Goal: Task Accomplishment & Management: Manage account settings

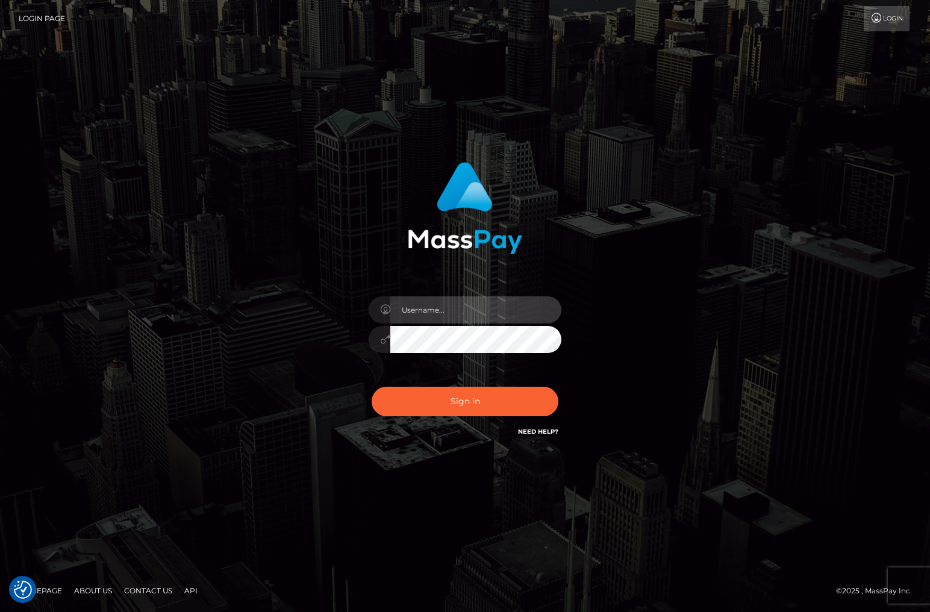
click at [433, 315] on input "text" at bounding box center [475, 309] width 171 height 27
type input "christianc.xcite"
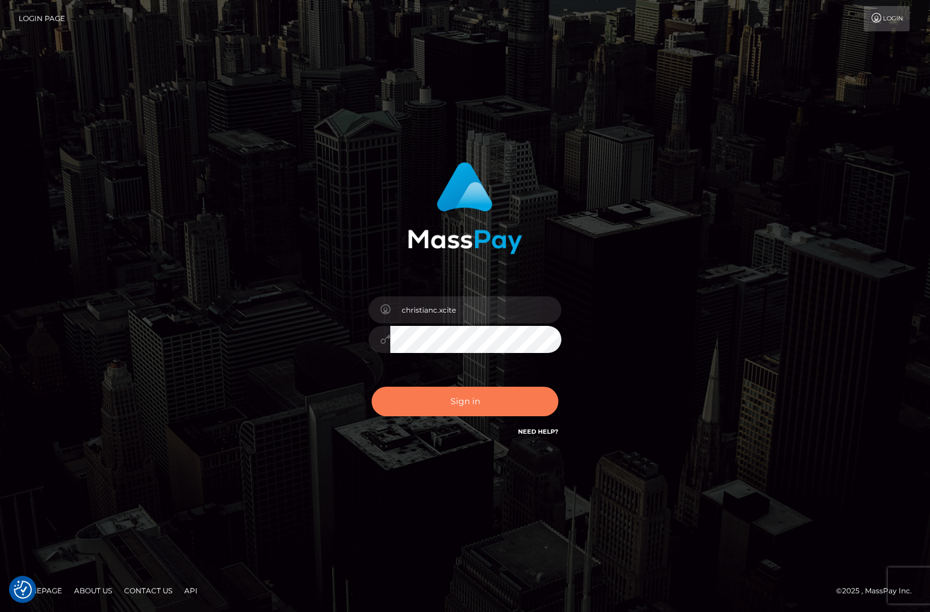
click at [495, 408] on button "Sign in" at bounding box center [464, 402] width 187 height 30
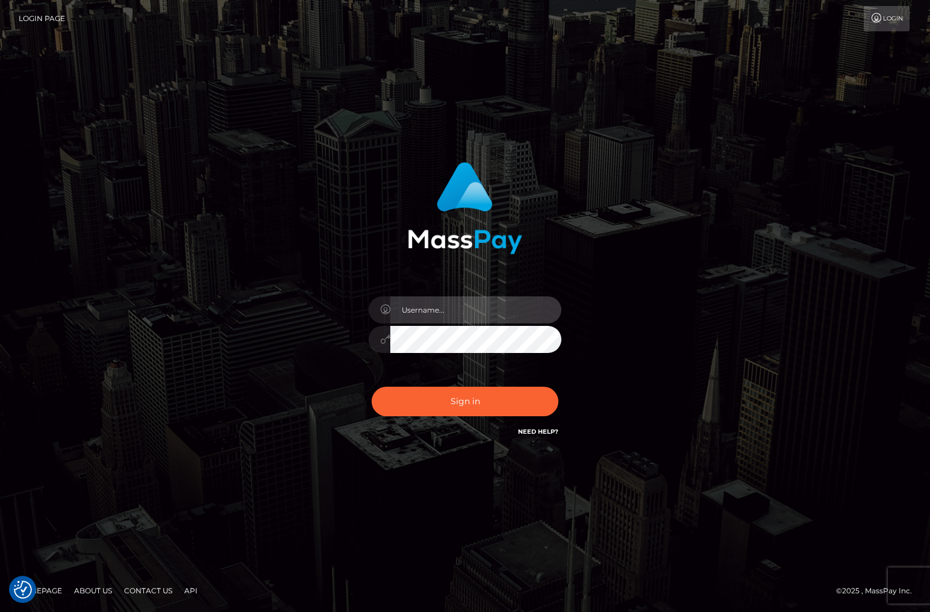
click at [449, 317] on input "text" at bounding box center [475, 309] width 171 height 27
type input "christianc.xcite"
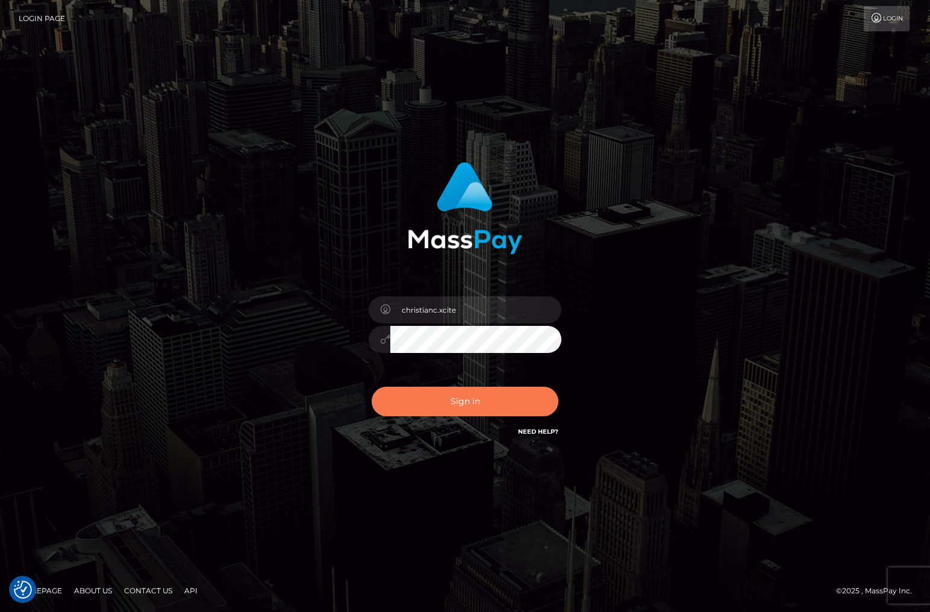
click at [418, 394] on button "Sign in" at bounding box center [464, 402] width 187 height 30
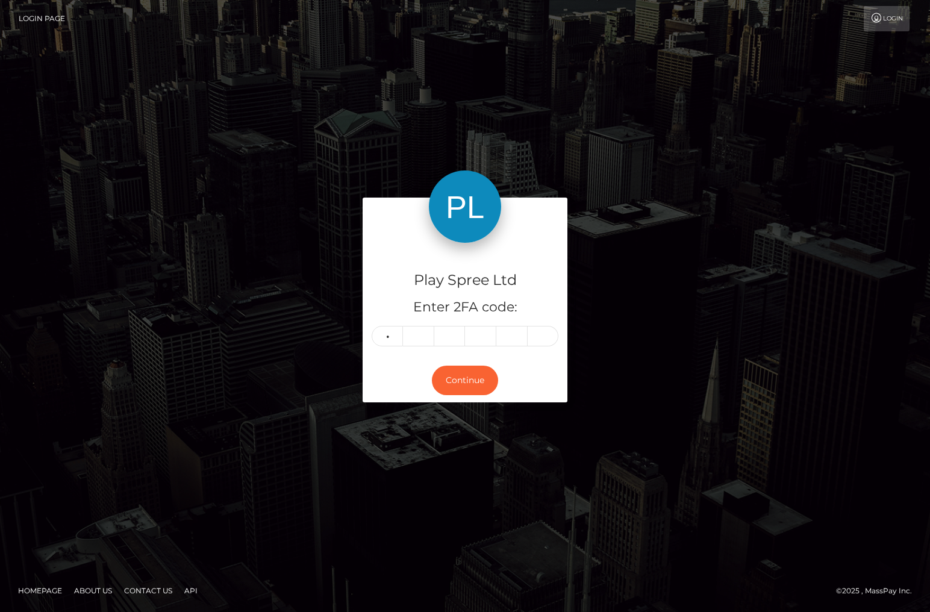
type input "7"
type input "0"
type input "9"
type input "3"
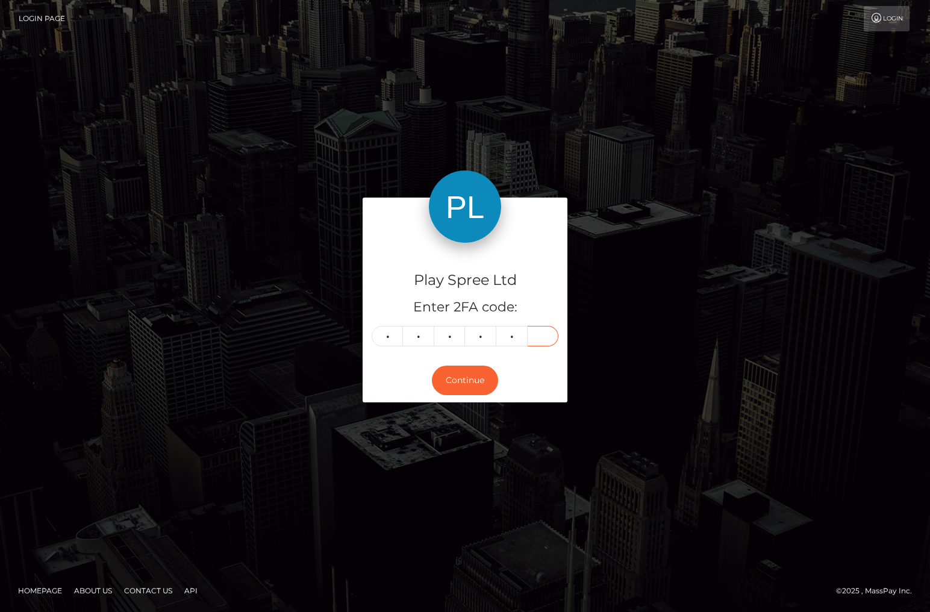
type input "9"
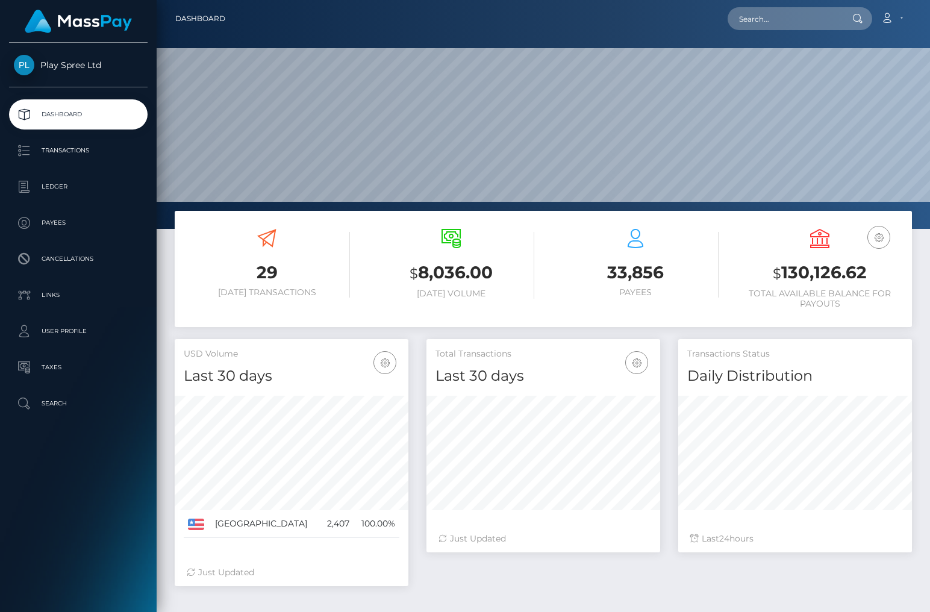
scroll to position [213, 234]
click at [766, 14] on input "text" at bounding box center [783, 18] width 113 height 23
paste input "1624125"
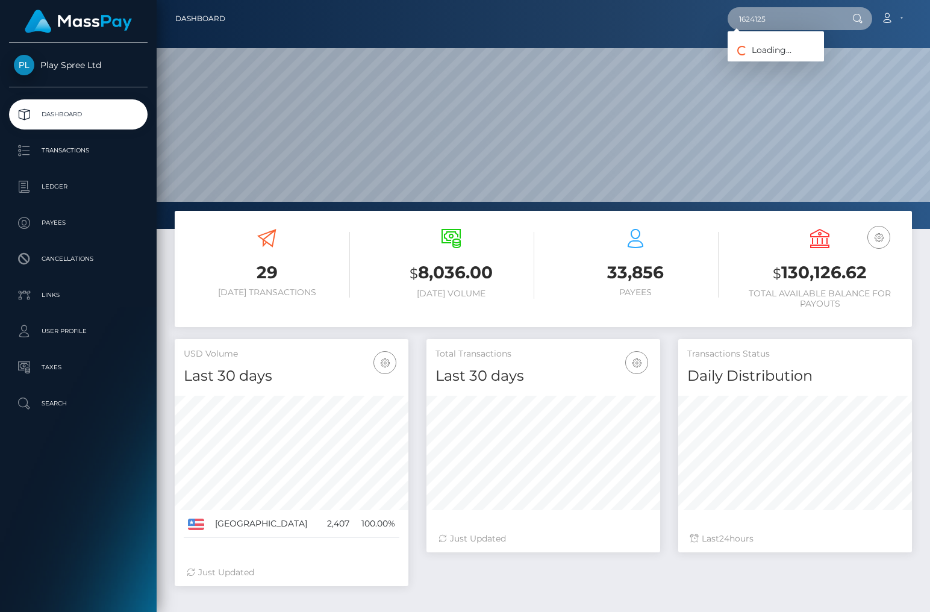
type input "1624125"
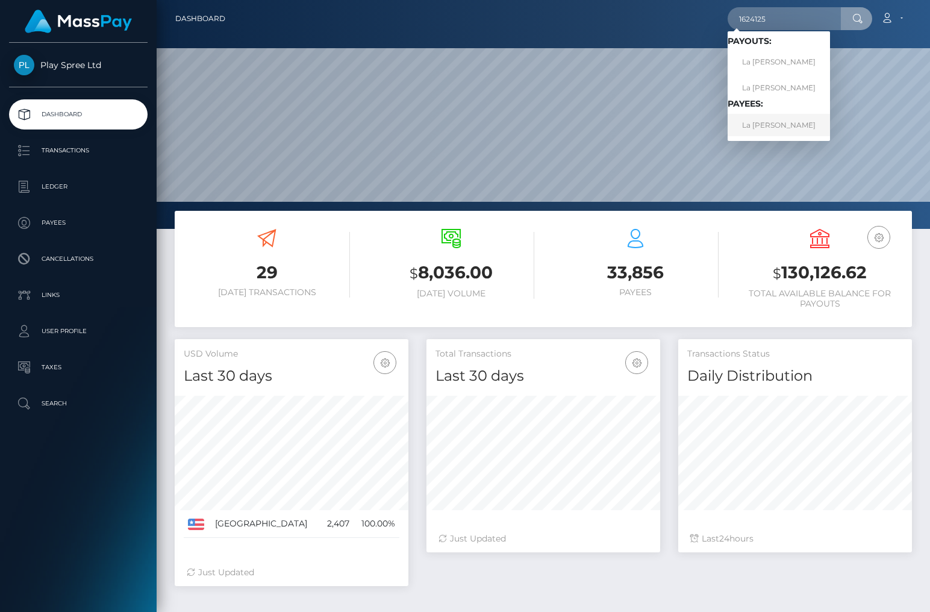
click at [786, 120] on link "La Shane Bilbrey" at bounding box center [778, 125] width 102 height 22
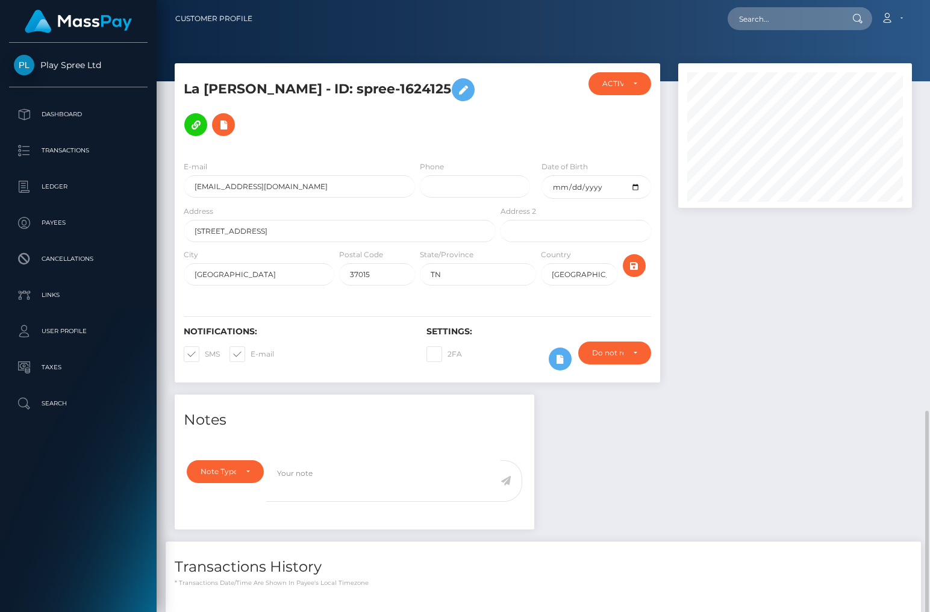
scroll to position [241, 0]
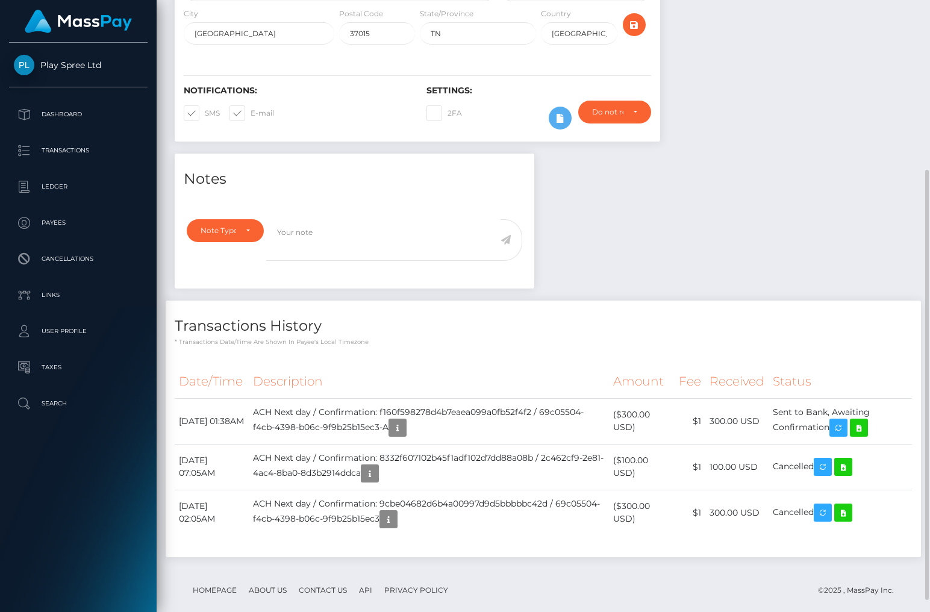
drag, startPoint x: 870, startPoint y: 237, endPoint x: 857, endPoint y: 77, distance: 160.7
click at [870, 237] on div "Notes Note Type Compliance Clear Compliance General Note Type" at bounding box center [543, 361] width 755 height 415
click at [831, 335] on h4 "Transactions History" at bounding box center [543, 325] width 737 height 21
click at [866, 428] on icon at bounding box center [858, 427] width 14 height 15
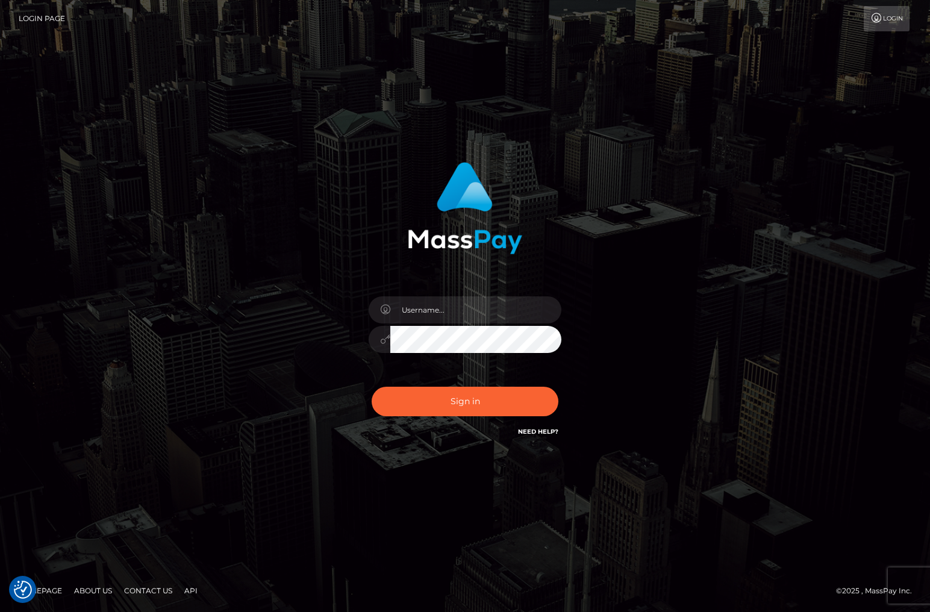
drag, startPoint x: 871, startPoint y: 479, endPoint x: 884, endPoint y: 499, distance: 23.6
click at [871, 480] on div "Sign in" at bounding box center [465, 306] width 930 height 487
click at [452, 320] on input "text" at bounding box center [475, 309] width 171 height 27
type input "christianc.xcite"
drag, startPoint x: 467, startPoint y: 403, endPoint x: 467, endPoint y: 409, distance: 6.7
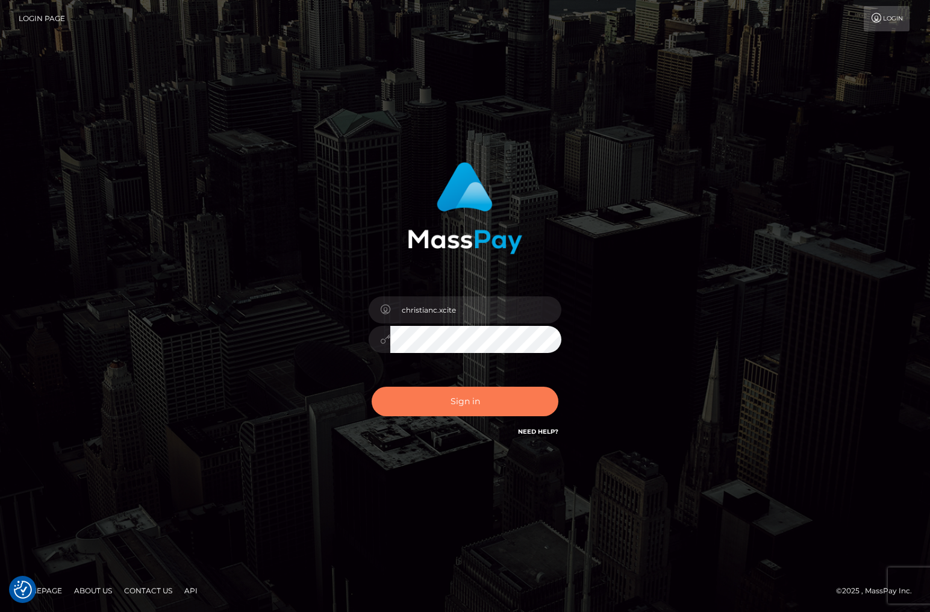
click at [467, 402] on button "Sign in" at bounding box center [464, 402] width 187 height 30
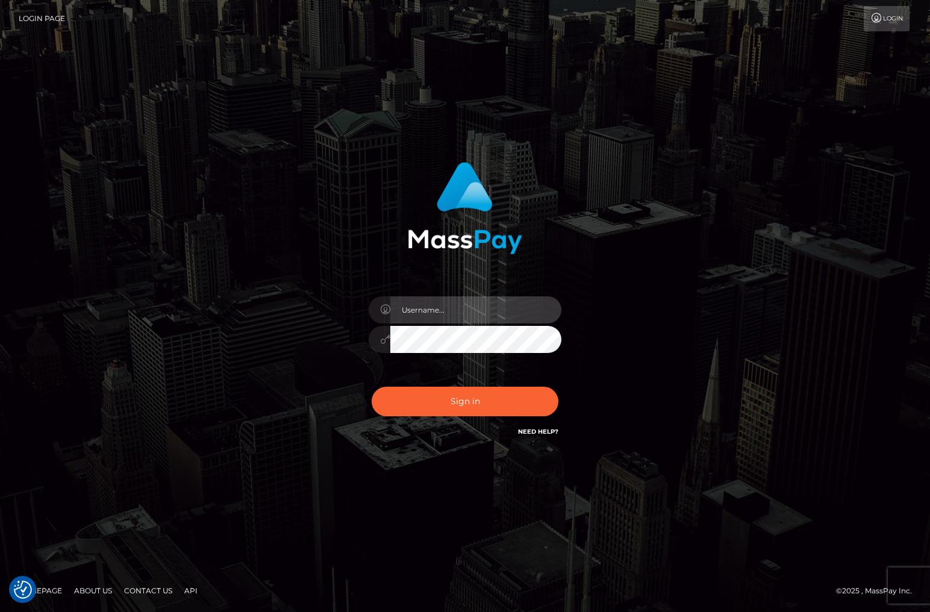
click at [414, 302] on input "text" at bounding box center [475, 309] width 171 height 27
type input "christianc.xcite"
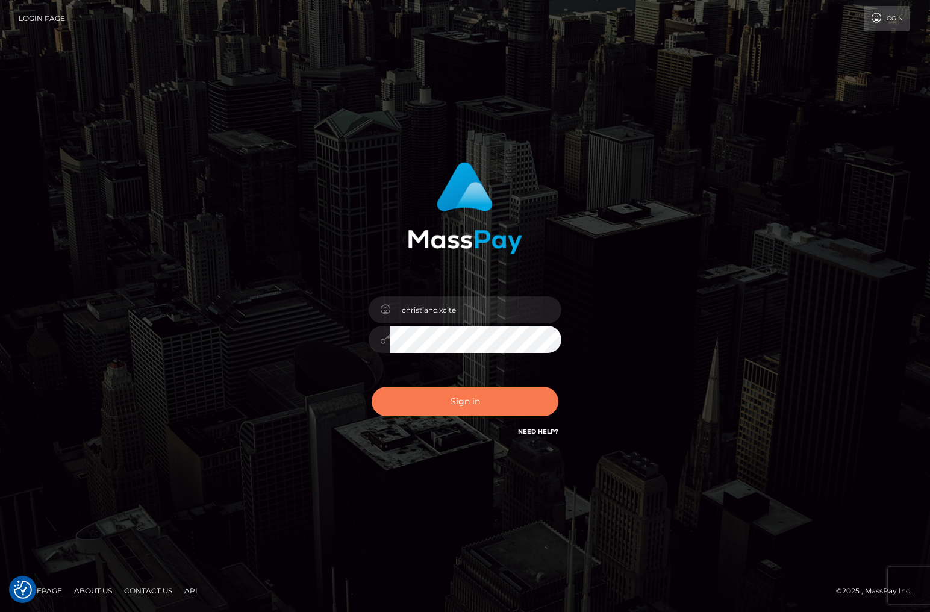
click at [445, 405] on button "Sign in" at bounding box center [464, 402] width 187 height 30
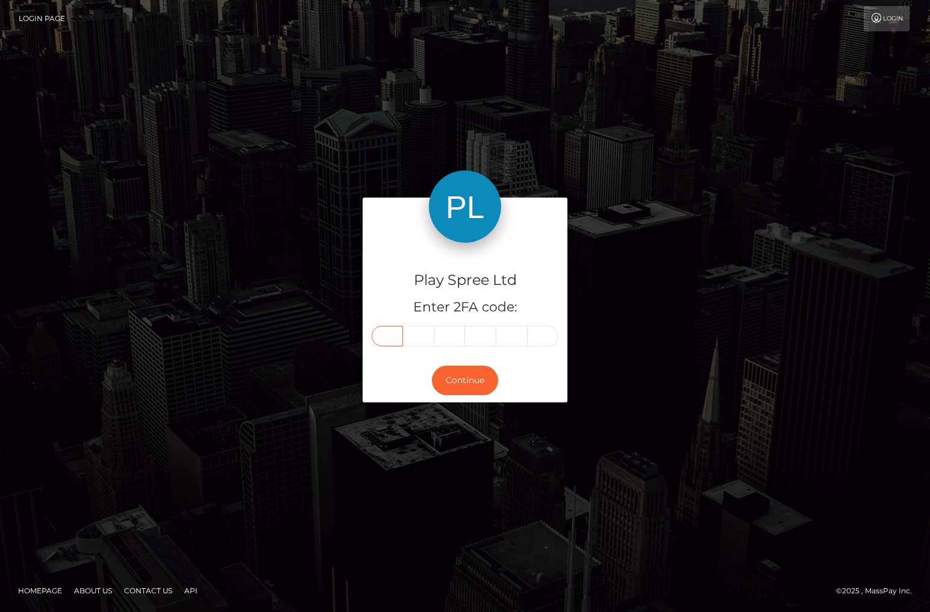
click at [390, 327] on input "text" at bounding box center [386, 336] width 31 height 20
type input "5"
type input "9"
type input "0"
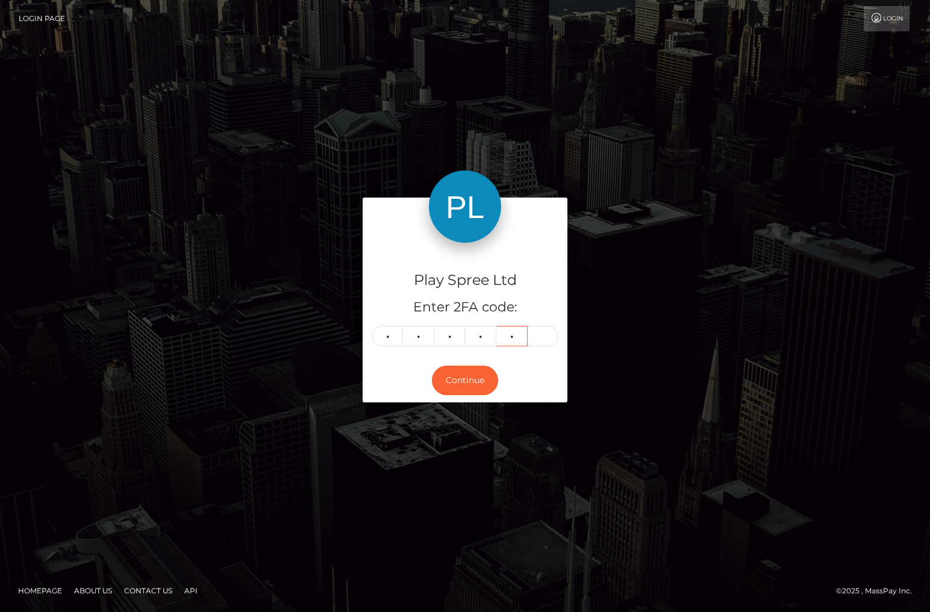
type input "3"
type input "6"
click at [460, 381] on button "Continue" at bounding box center [465, 380] width 66 height 30
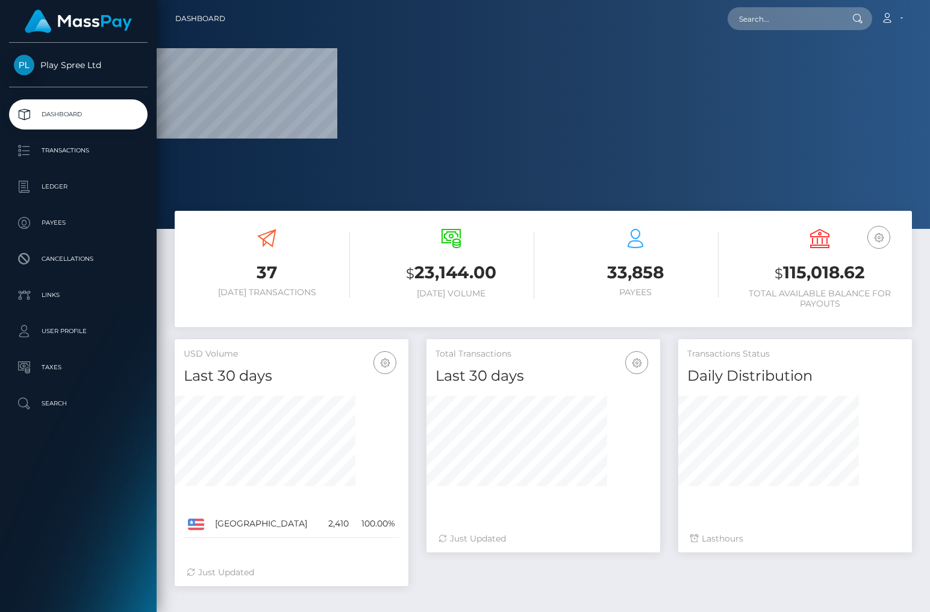
click at [819, 279] on h3 "$ 115,018.62" at bounding box center [819, 273] width 166 height 25
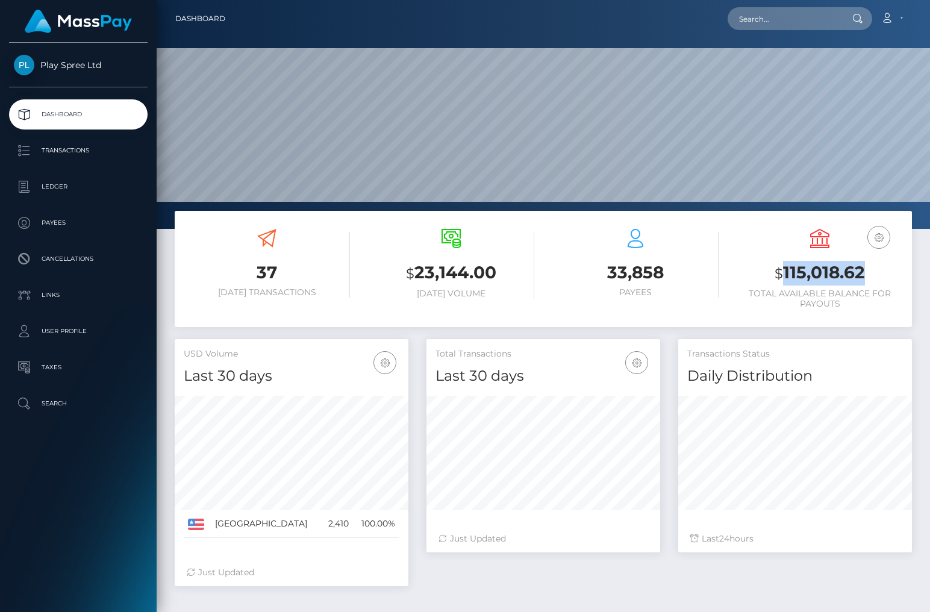
scroll to position [213, 234]
copy h3 "115,018.62"
